Goal: Complete application form: Complete application form

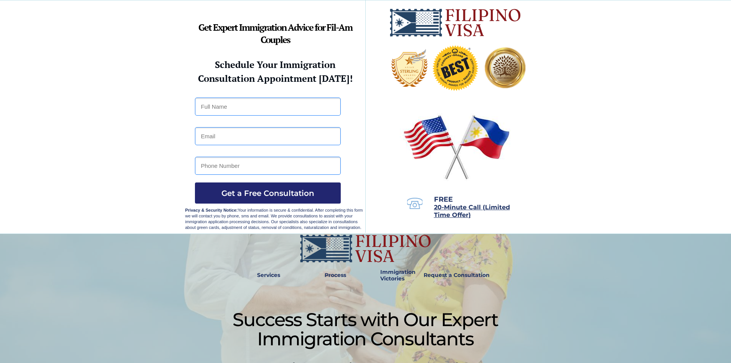
click at [252, 110] on input "text" at bounding box center [268, 106] width 146 height 18
type input "Ladie Ann Amazona Vargas"
click at [254, 130] on input "email" at bounding box center [268, 136] width 146 height 18
type input "ladieannvargas29@gmail.com"
click at [253, 163] on input "tel" at bounding box center [268, 166] width 146 height 18
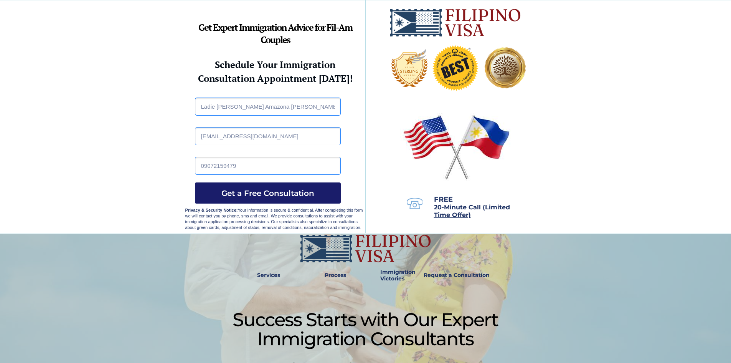
type input "09072159479"
click at [272, 191] on span "Get a Free Consultation" at bounding box center [268, 192] width 146 height 9
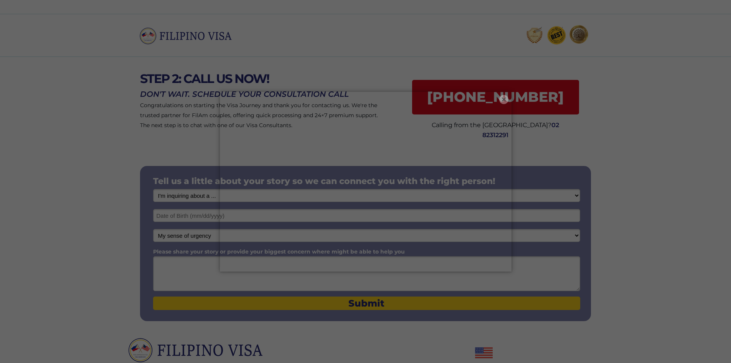
click at [502, 98] on button "×" at bounding box center [503, 99] width 9 height 9
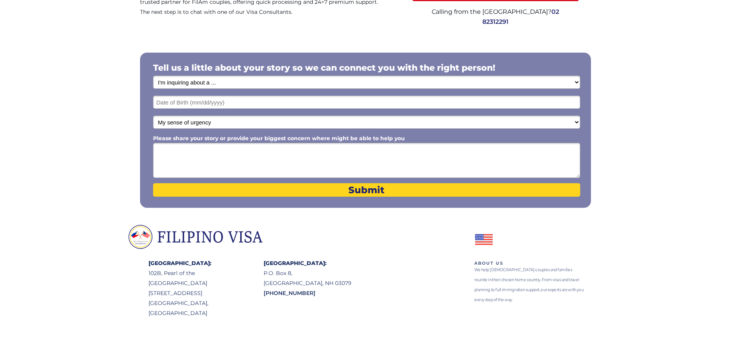
scroll to position [115, 0]
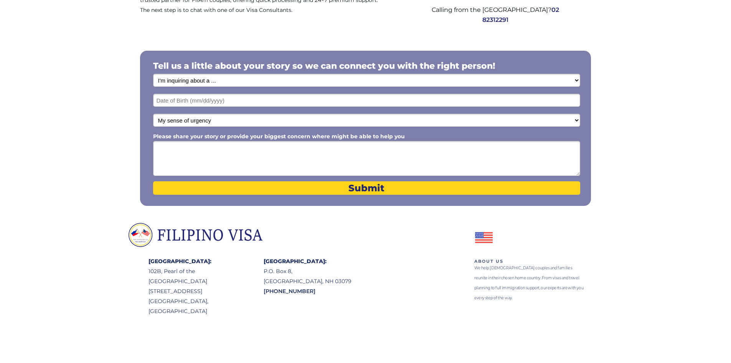
click at [577, 81] on select "I'm inquiring about a ... I don't know or other services Retirement Visa for Th…" at bounding box center [366, 80] width 427 height 13
select select "1795"
click at [153, 74] on select "I'm inquiring about a ... I don't know or other services Retirement Visa for Th…" at bounding box center [366, 80] width 427 height 13
click at [224, 105] on input "text" at bounding box center [366, 100] width 427 height 13
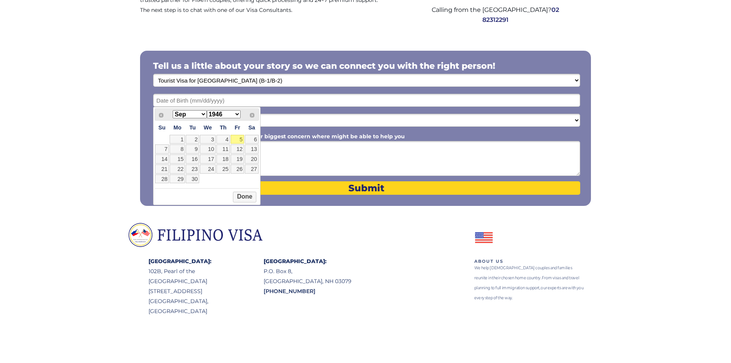
click at [636, 166] on div at bounding box center [365, 127] width 731 height 190
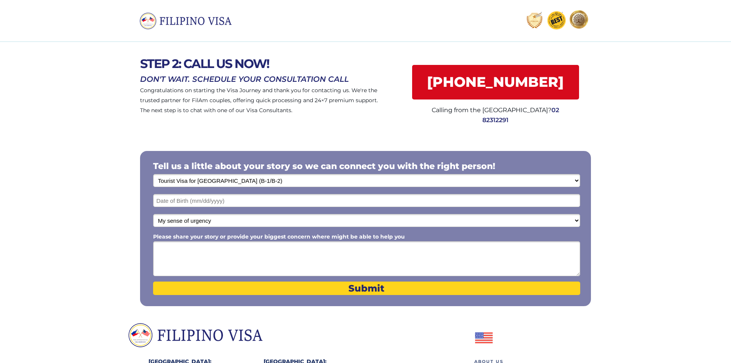
scroll to position [0, 0]
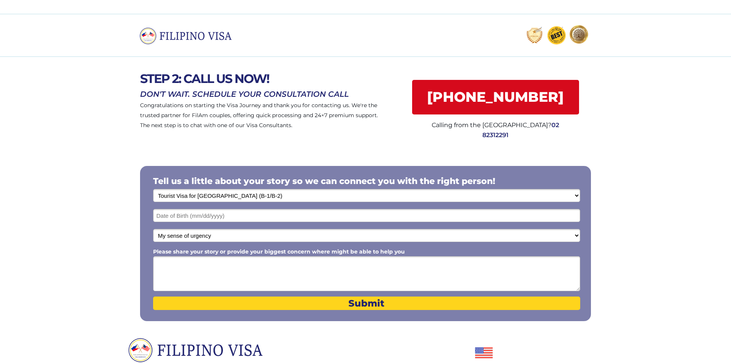
click at [286, 70] on div at bounding box center [365, 102] width 731 height 91
